Goal: Information Seeking & Learning: Compare options

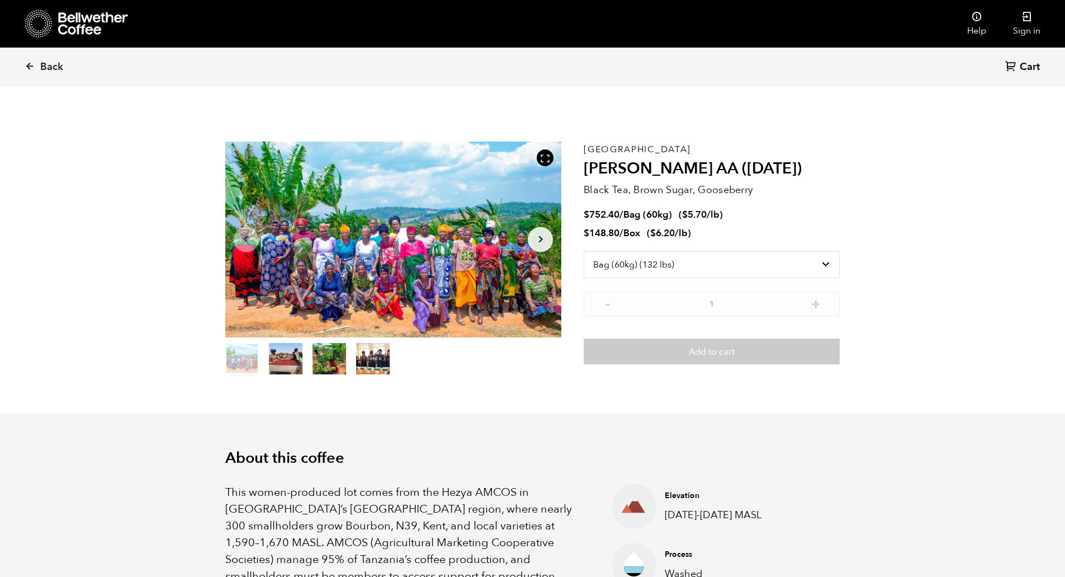
select select "bag-3"
click at [50, 67] on span "Back" at bounding box center [51, 66] width 23 height 13
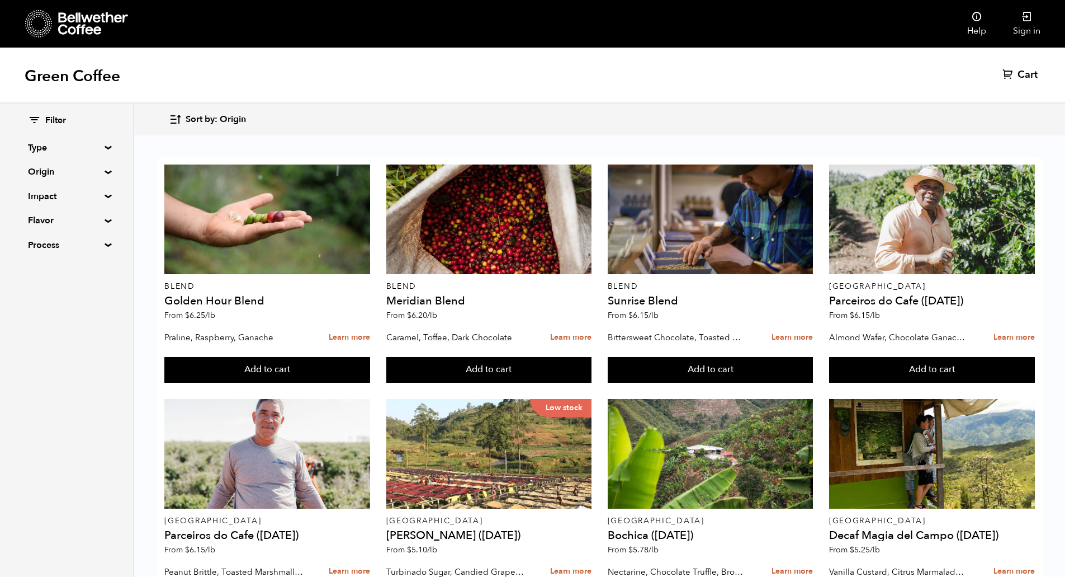
click at [102, 243] on summary "Process" at bounding box center [66, 244] width 77 height 13
click at [101, 242] on summary "Process" at bounding box center [67, 244] width 78 height 13
click at [102, 150] on div "Filter Type Blend Single Origin Decaf Seasonal Year Round Origin Blend Brazil B…" at bounding box center [66, 182] width 133 height 159
click at [103, 143] on div "Filter Type Blend Single Origin Decaf Seasonal Year Round Origin Blend Brazil B…" at bounding box center [66, 182] width 133 height 159
click at [105, 144] on div "Filter Type Blend Single Origin Decaf Seasonal Year Round Origin Blend Brazil B…" at bounding box center [66, 182] width 133 height 159
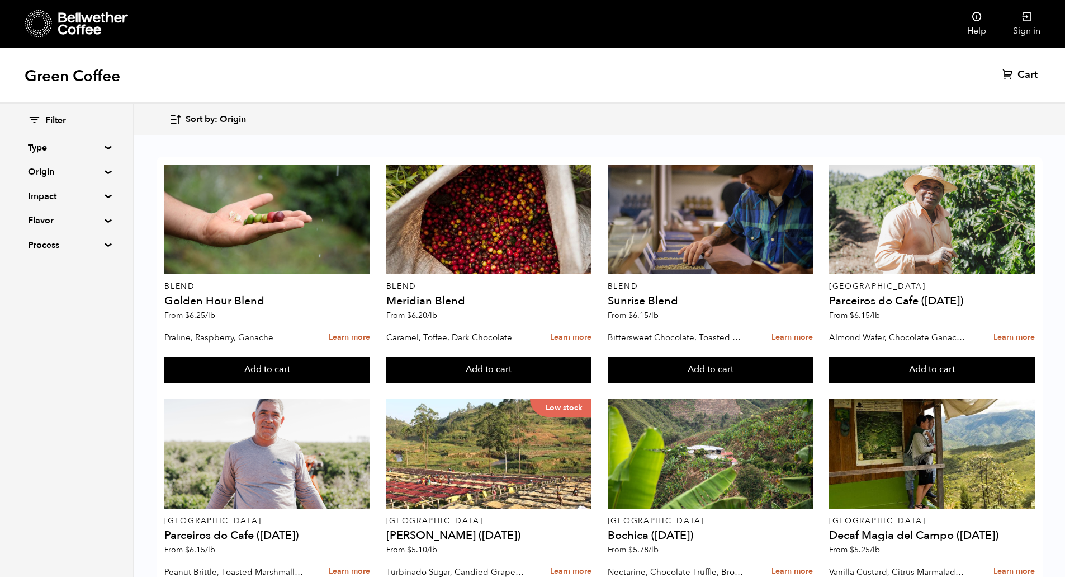
click at [105, 147] on summary "Type" at bounding box center [66, 147] width 77 height 13
click at [34, 206] on input "Decaf" at bounding box center [33, 204] width 10 height 10
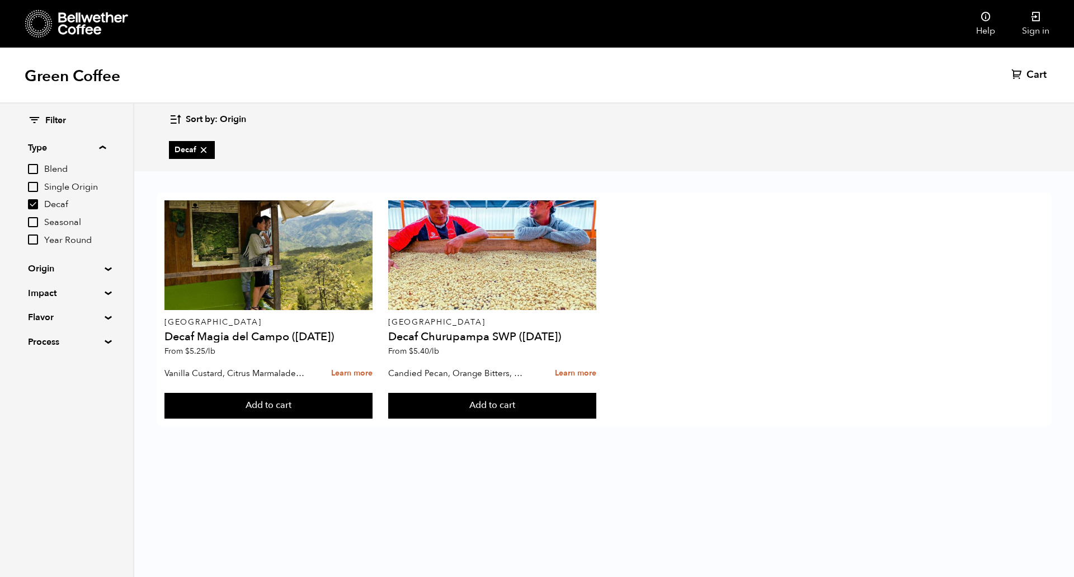
click at [33, 204] on input "Decaf" at bounding box center [33, 204] width 10 height 10
checkbox input "false"
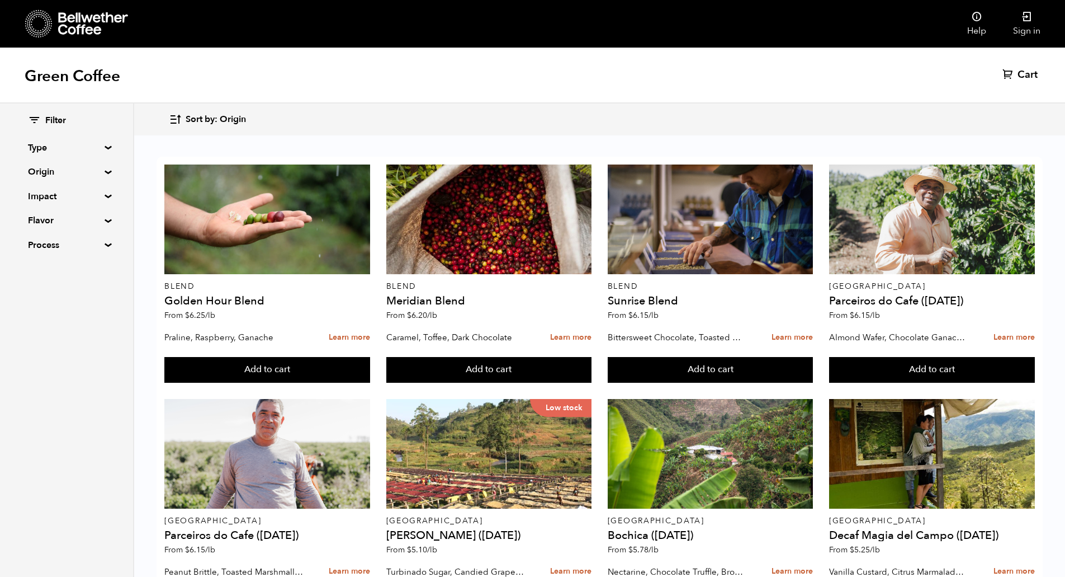
scroll to position [475, 0]
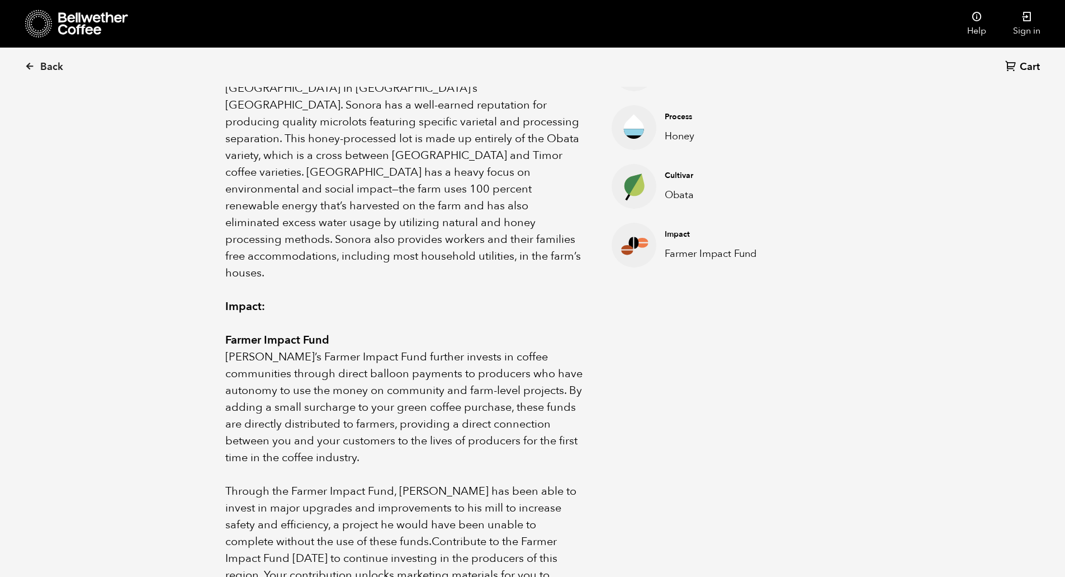
scroll to position [296, 0]
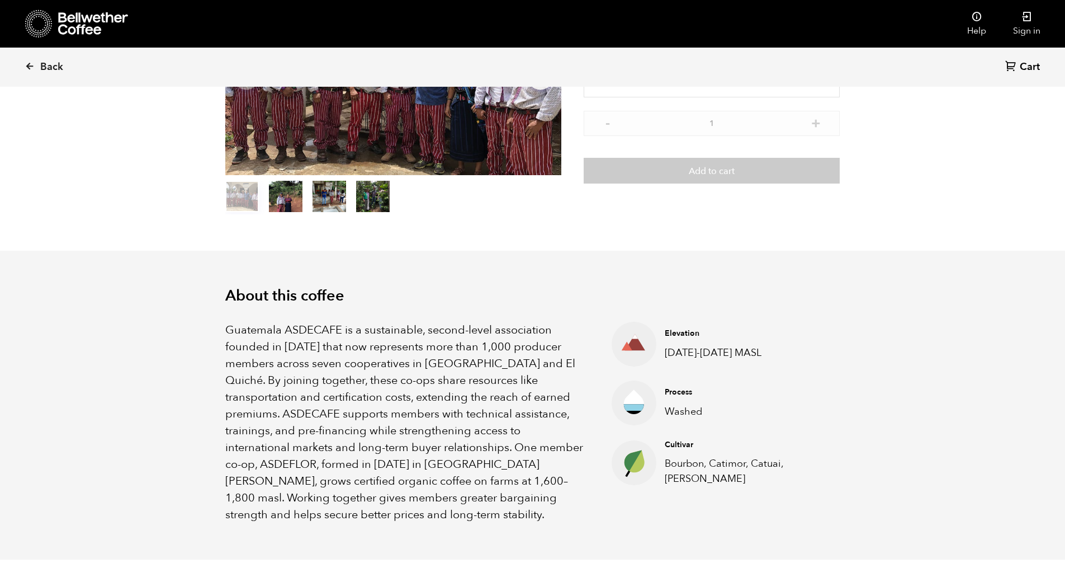
scroll to position [126, 0]
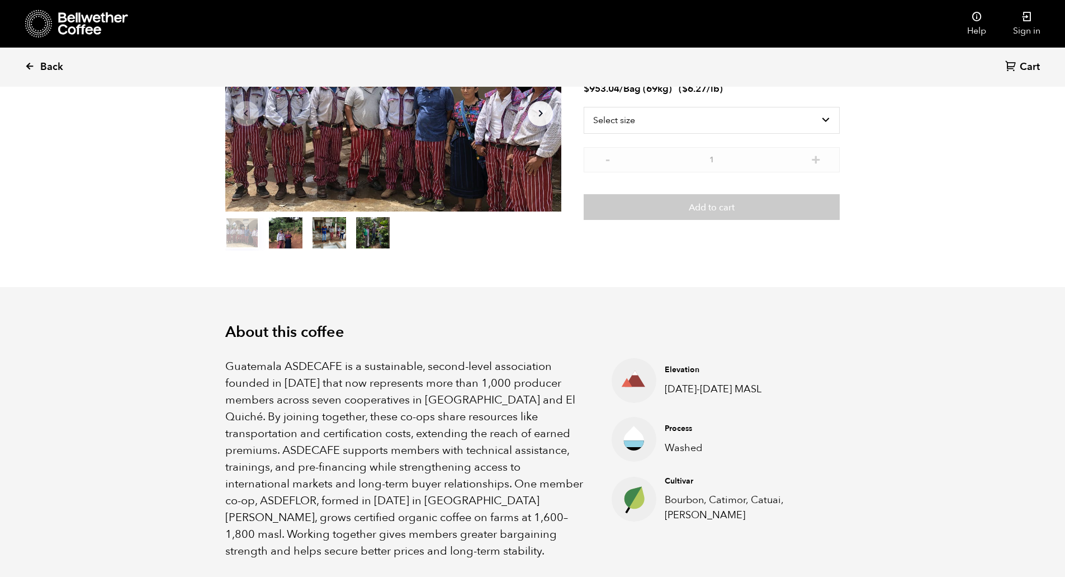
click at [50, 67] on span "Back" at bounding box center [51, 66] width 23 height 13
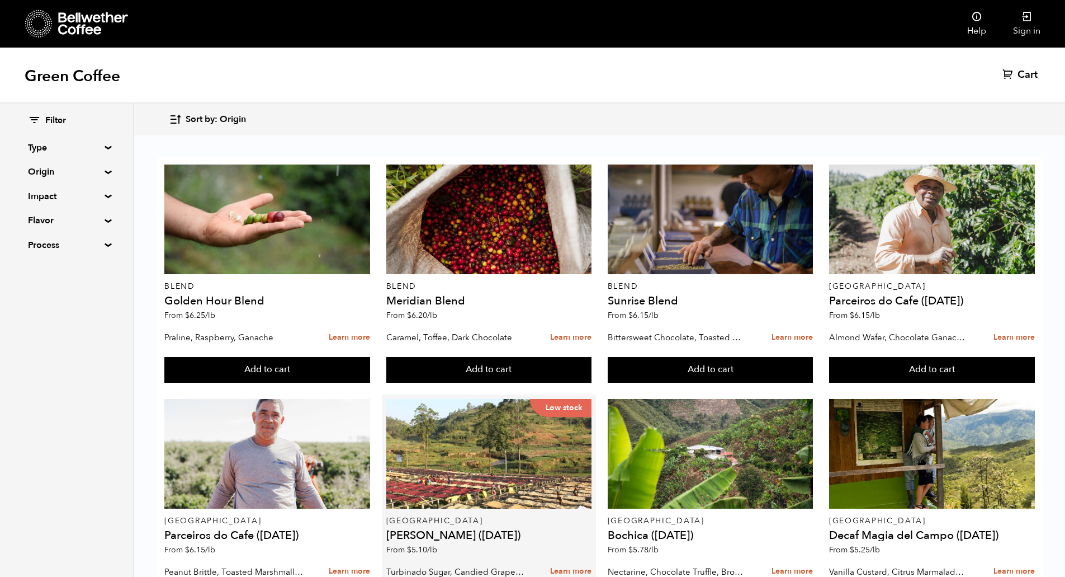
scroll to position [735, 0]
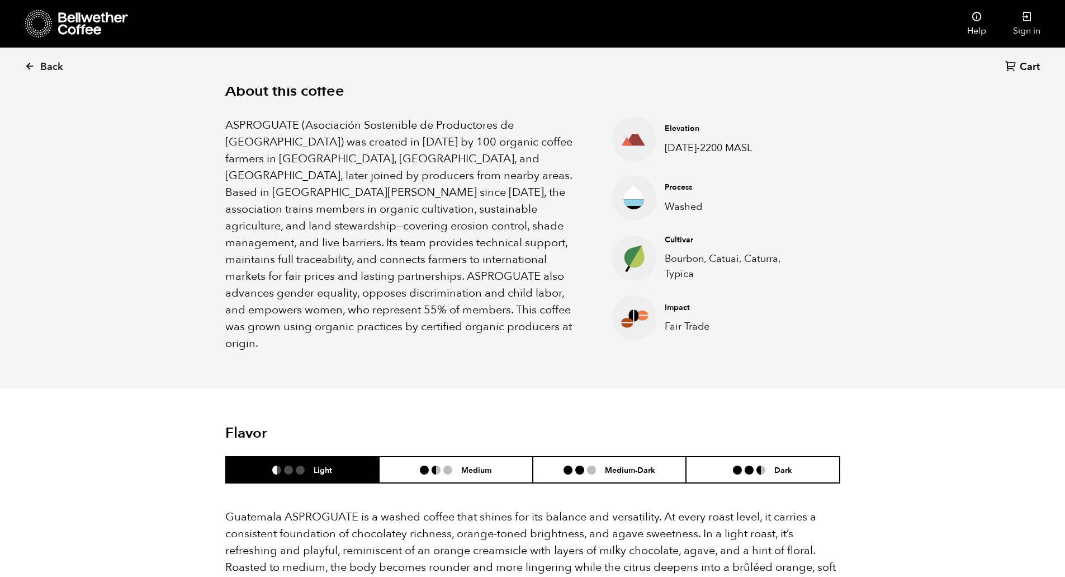
scroll to position [393, 0]
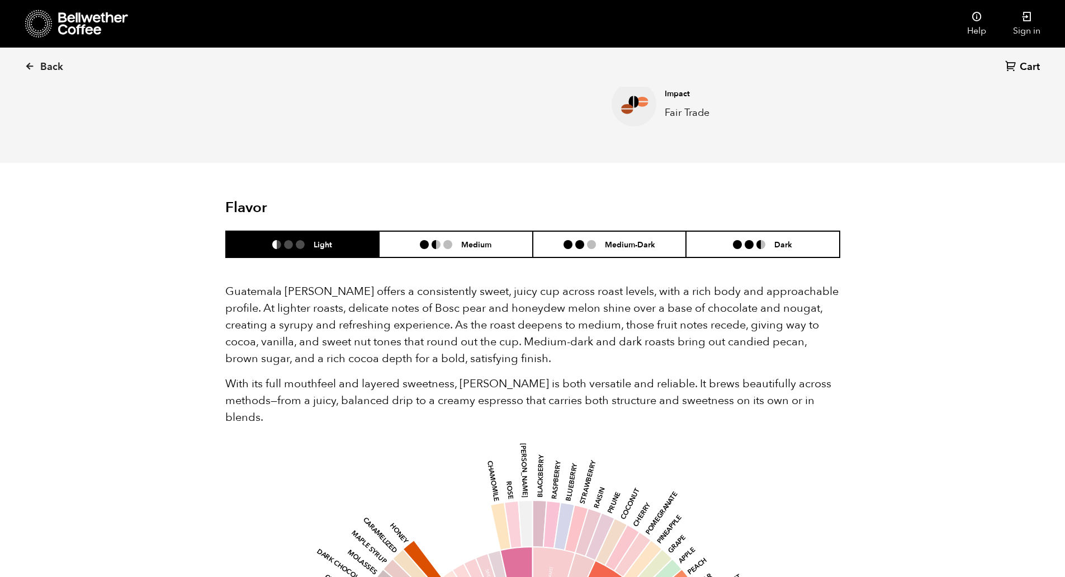
scroll to position [581, 0]
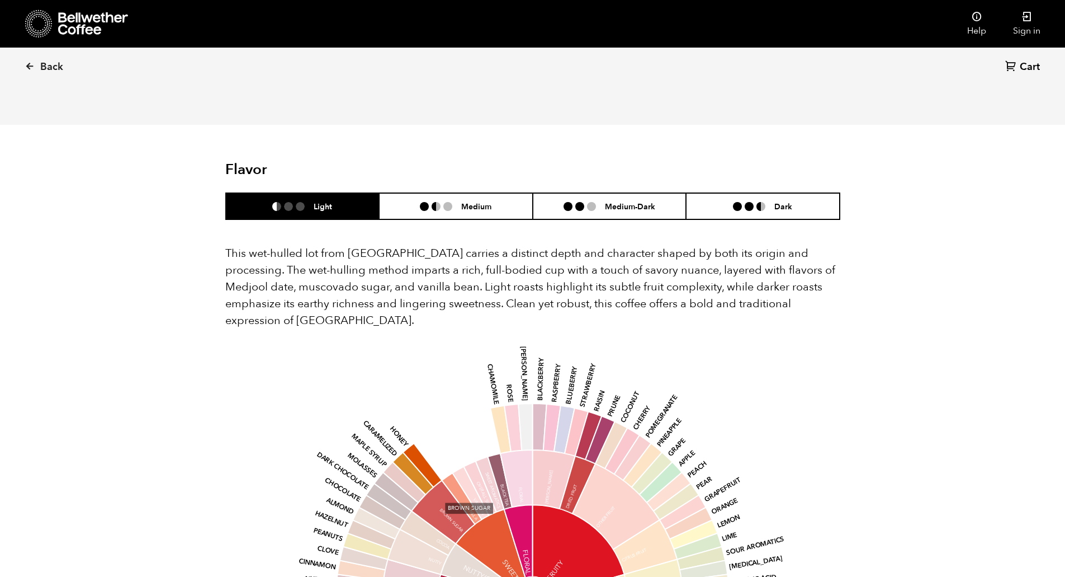
scroll to position [646, 0]
